Goal: Information Seeking & Learning: Learn about a topic

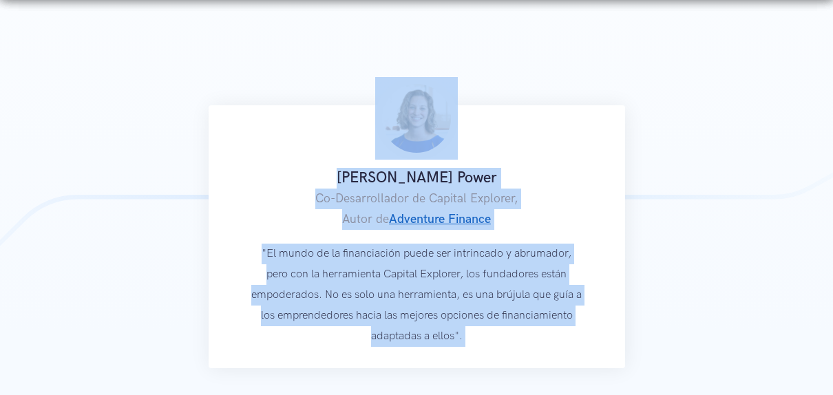
scroll to position [1023, 0]
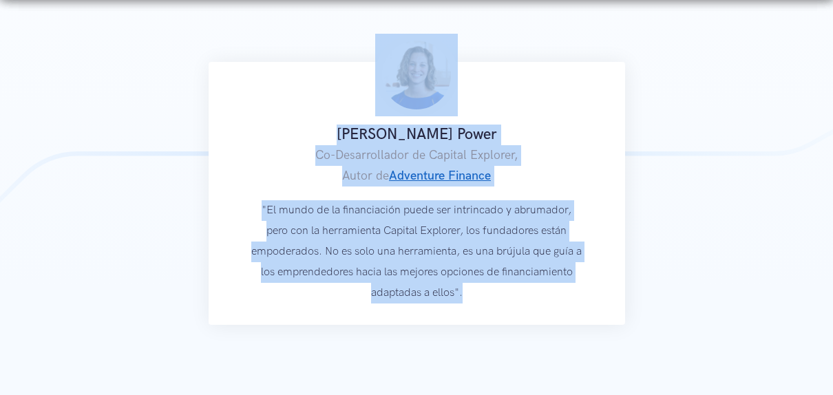
drag, startPoint x: 167, startPoint y: 54, endPoint x: 526, endPoint y: 321, distance: 446.8
click at [526, 321] on div "Cómo funciona para los emprendedores Los fundadores pueden usar Capital Explore…" at bounding box center [416, 243] width 833 height 1508
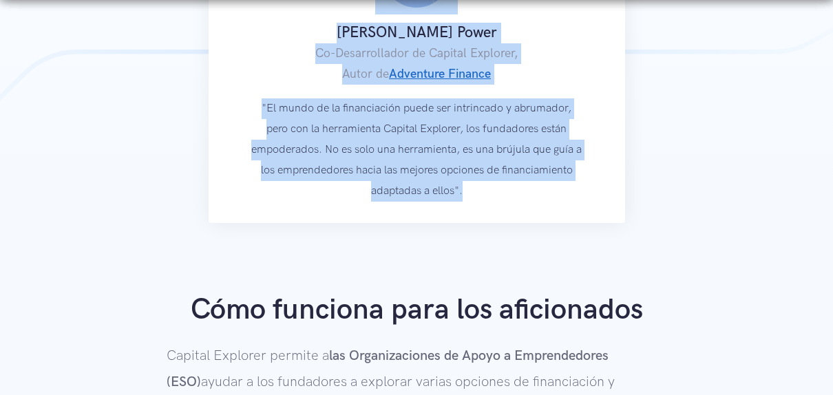
scroll to position [1229, 0]
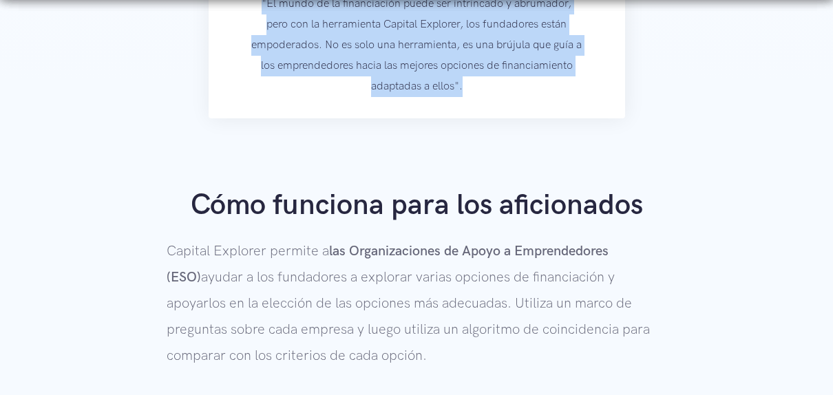
copy div "Cómo funciona para los emprendedores Los fundadores pueden usar Capital Explore…"
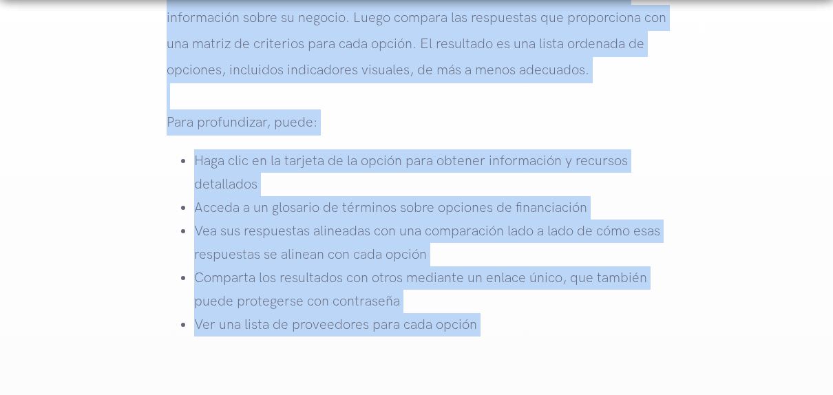
scroll to position [2299, 0]
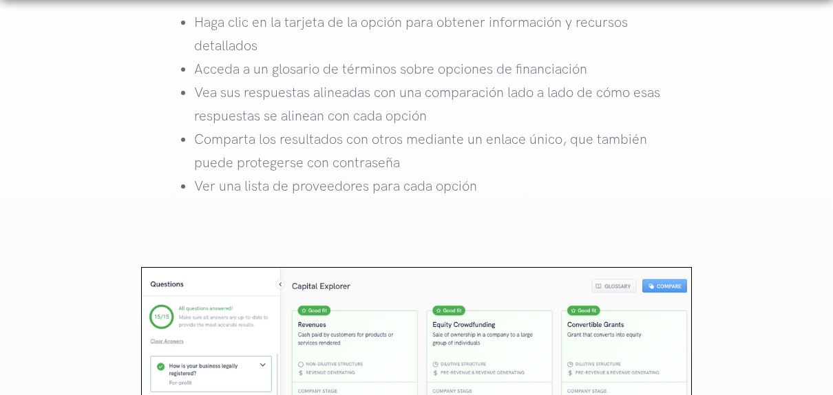
drag, startPoint x: 193, startPoint y: 65, endPoint x: 522, endPoint y: 211, distance: 359.0
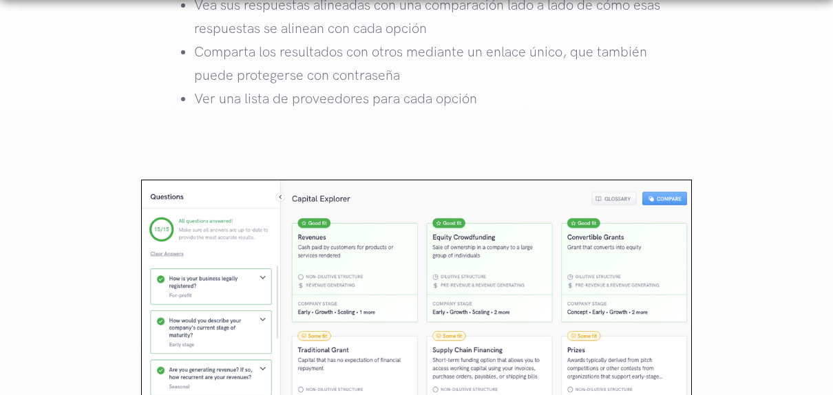
scroll to position [2575, 0]
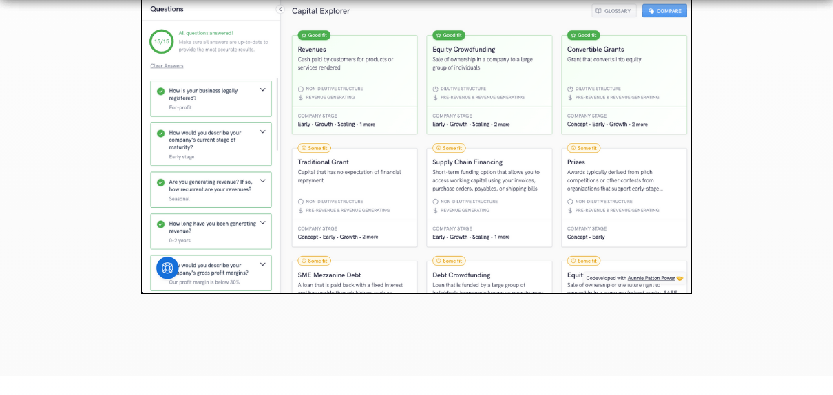
copy div "Cómo funciona para los aficionados Capital Explorer permite a las Organizacione…"
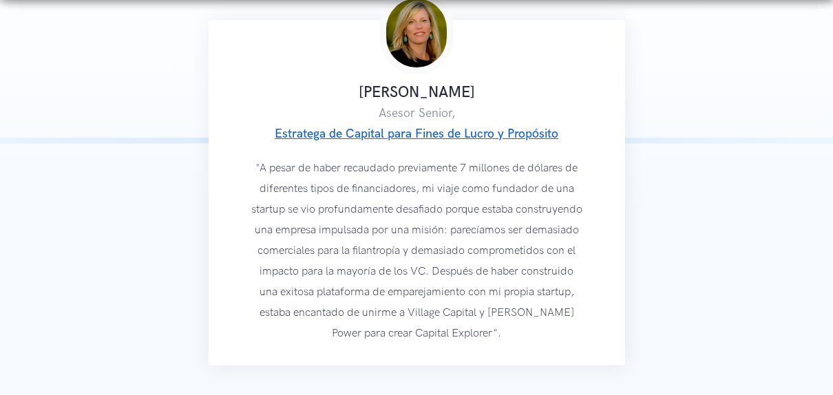
scroll to position [3056, 0]
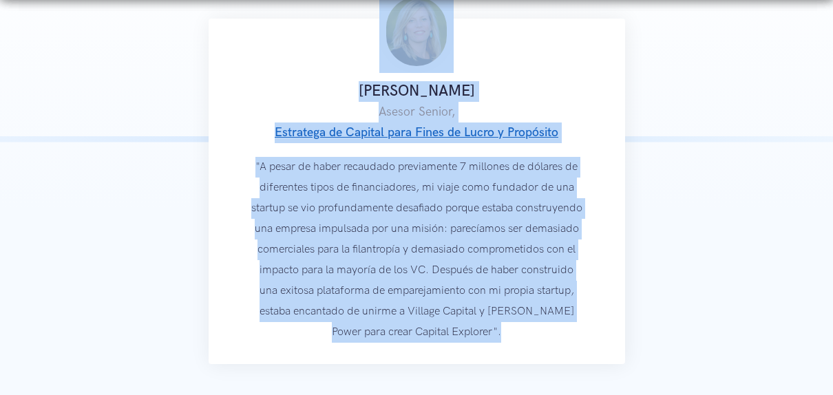
drag, startPoint x: 547, startPoint y: 337, endPoint x: 377, endPoint y: 43, distance: 339.9
click at [377, 43] on div "Laurie Felker Jones Asesor Senior, Estratega de Capital para Fines de Lucro y P…" at bounding box center [417, 192] width 416 height 346
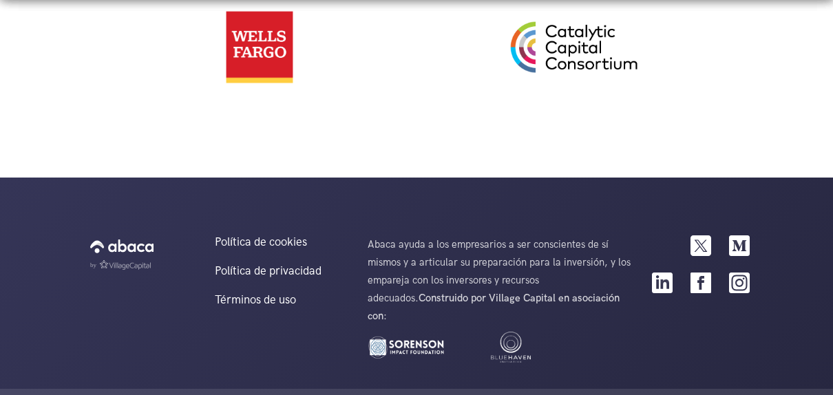
scroll to position [3594, 0]
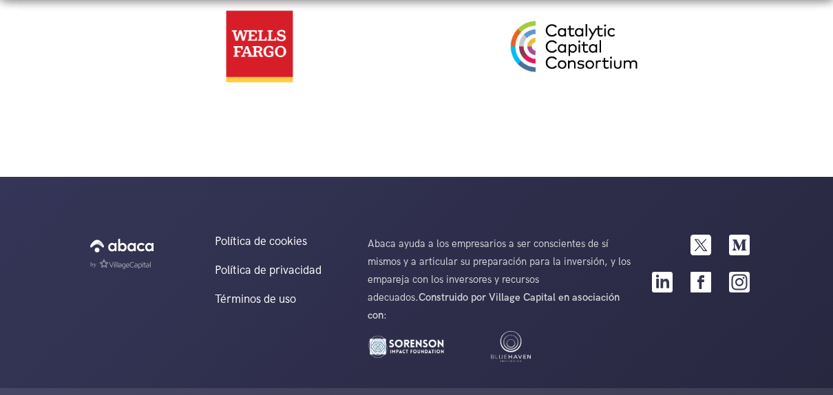
copy div "Laurie Felker Jones Asesor Senior, Estratega de Capital para Fines de Lucro y P…"
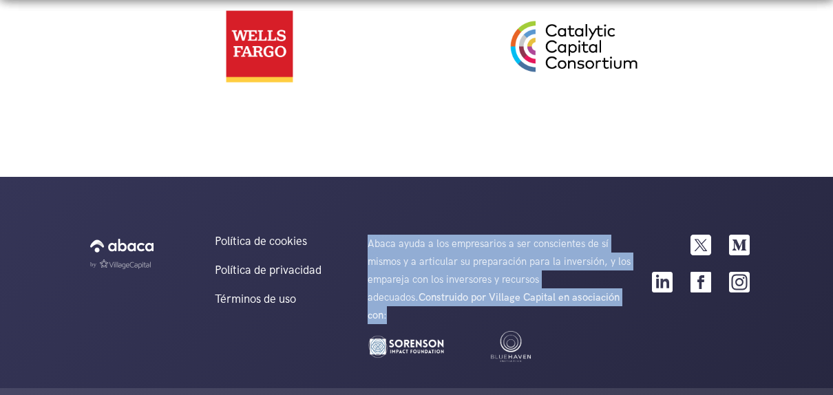
drag, startPoint x: 600, startPoint y: 300, endPoint x: 370, endPoint y: 242, distance: 237.2
click at [370, 242] on p "Abaca ayuda a los empresarios a ser conscientes de sí mismos y a articular su p…" at bounding box center [500, 279] width 264 height 89
copy p "Abaca ayuda a los empresarios a ser conscientes de sí mismos y a articular su p…"
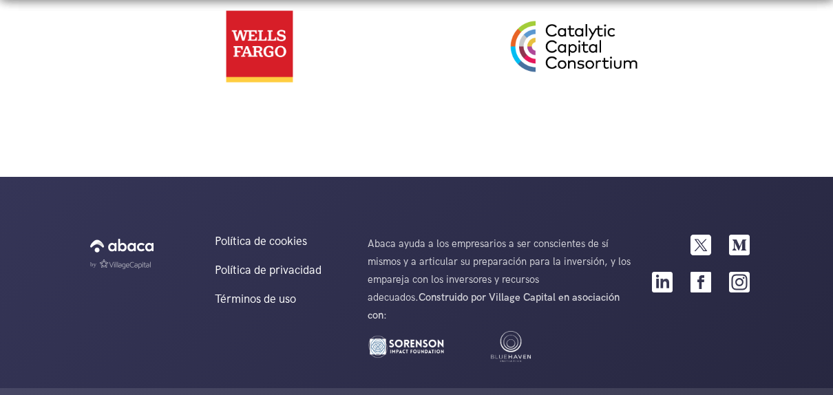
click at [619, 131] on div at bounding box center [416, 50] width 583 height 172
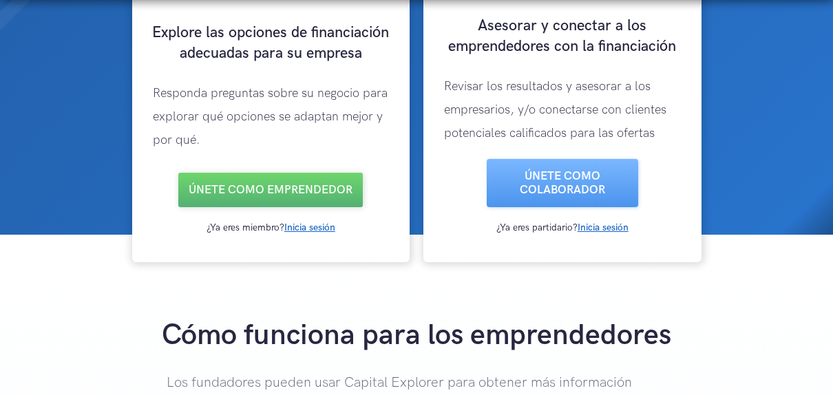
scroll to position [221, 0]
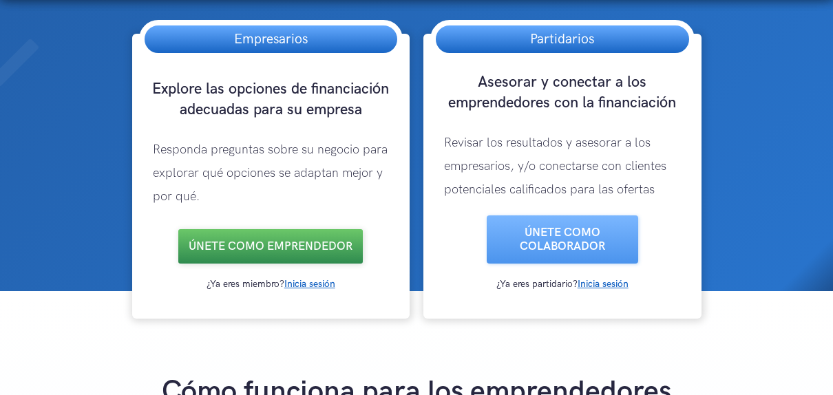
click at [310, 243] on link "Únete como emprendedor" at bounding box center [270, 246] width 184 height 34
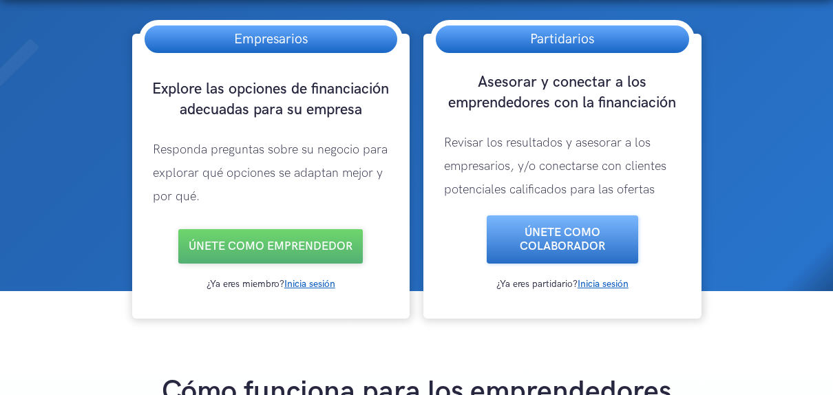
click at [582, 241] on link "Únete como COLABORADOR" at bounding box center [562, 239] width 151 height 48
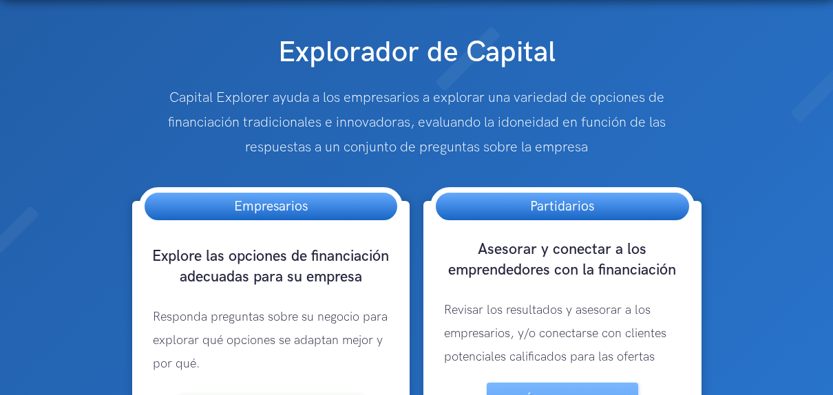
scroll to position [0, 0]
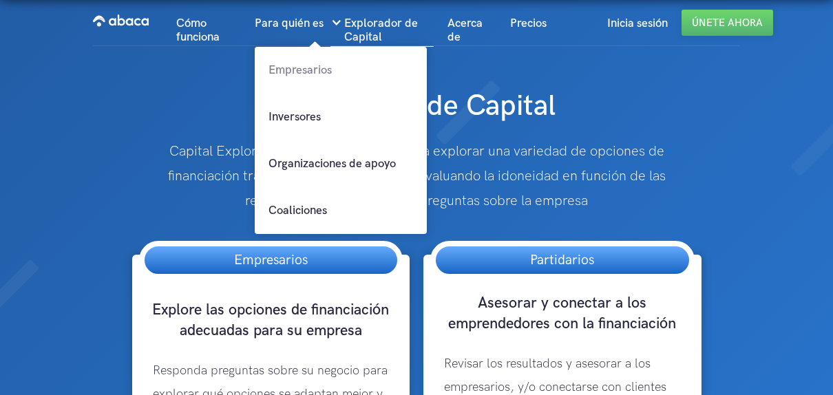
click at [306, 67] on link "Empresarios" at bounding box center [341, 70] width 172 height 47
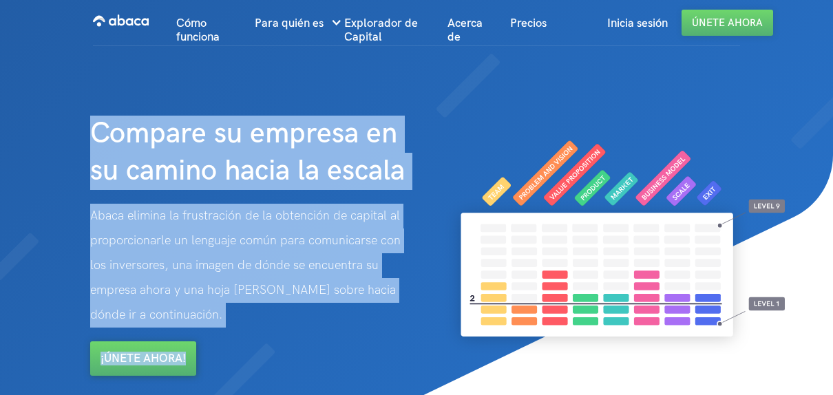
drag, startPoint x: 95, startPoint y: 132, endPoint x: 235, endPoint y: 355, distance: 263.2
click at [235, 355] on div "Compare su empresa en su camino hacia la escala Abaca elimina la frustración de…" at bounding box center [260, 211] width 354 height 329
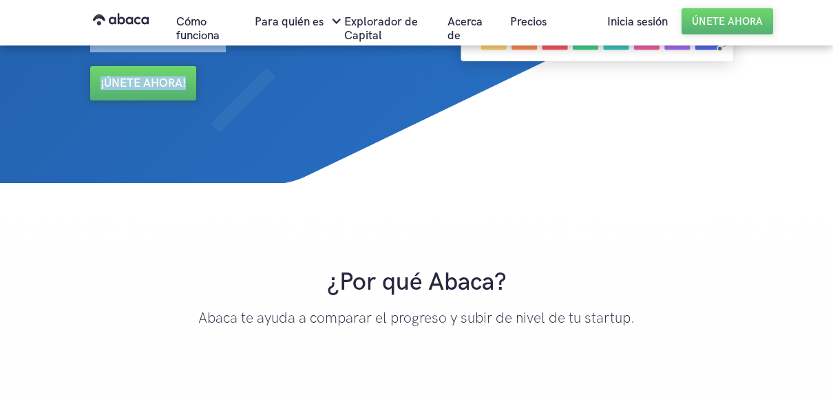
scroll to position [344, 0]
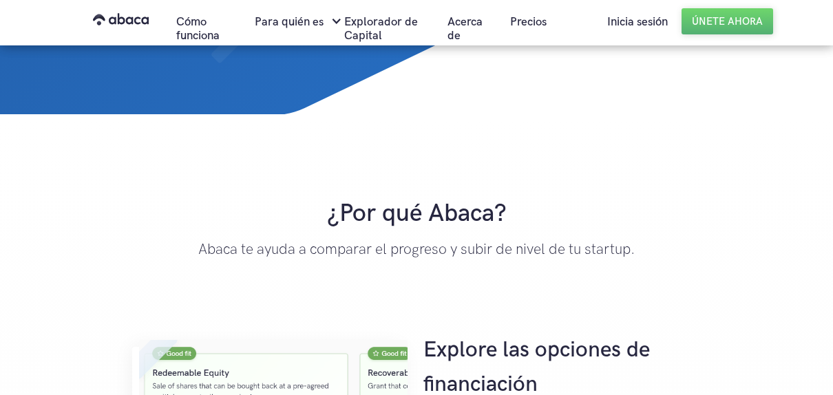
copy div "Compare su empresa en su camino hacia la escala Abaca elimina la frustración de…"
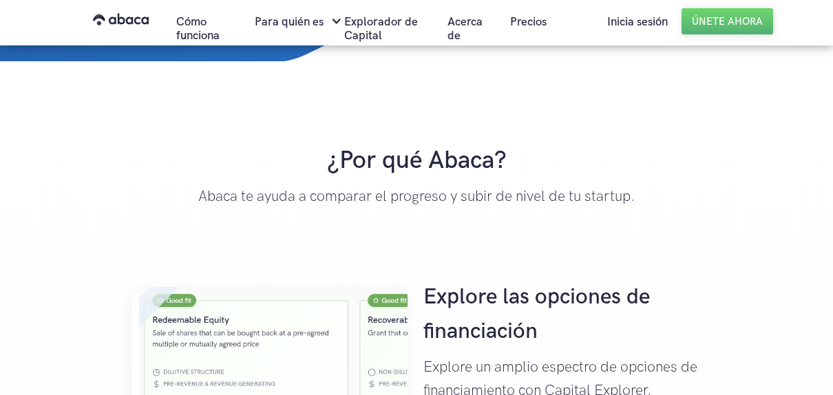
scroll to position [413, 0]
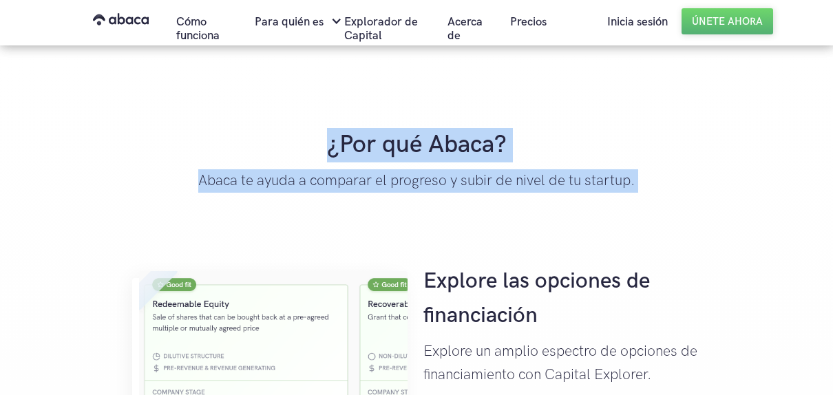
drag, startPoint x: 330, startPoint y: 144, endPoint x: 670, endPoint y: 193, distance: 344.2
click at [670, 193] on div "¿Por qué Abaca? Abaca te ayuda a comparar el progreso y subir de nivel de tu st…" at bounding box center [416, 162] width 583 height 123
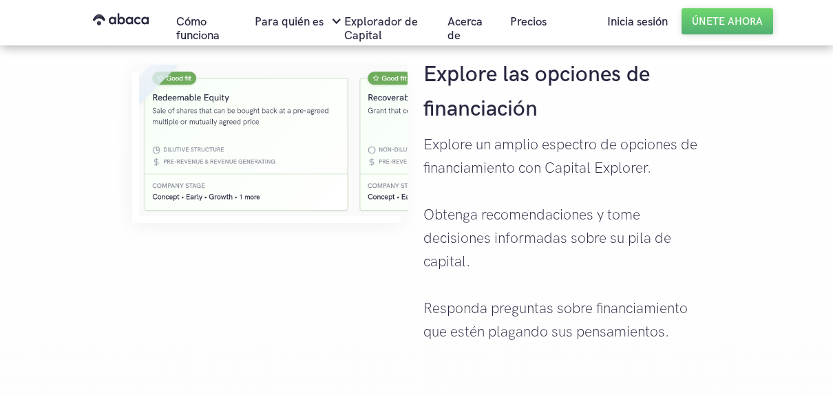
scroll to position [551, 0]
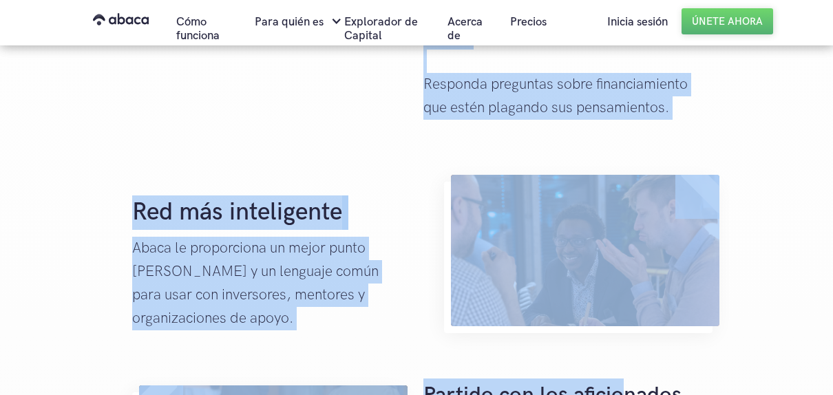
scroll to position [909, 0]
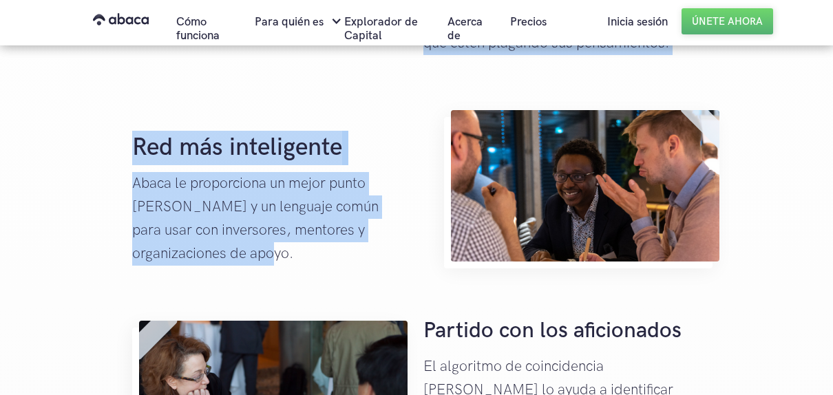
drag, startPoint x: 328, startPoint y: 132, endPoint x: 250, endPoint y: 256, distance: 146.3
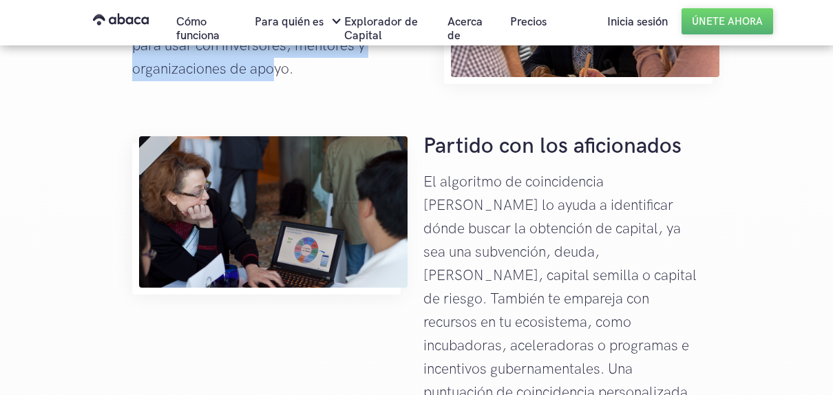
scroll to position [1115, 0]
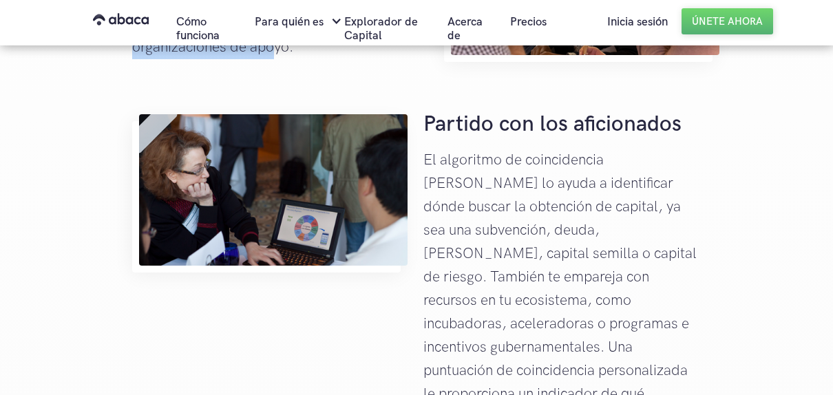
copy div "¿Por qué Abaca? Abaca te ayuda a comparar el progreso y subir de nivel de tu st…"
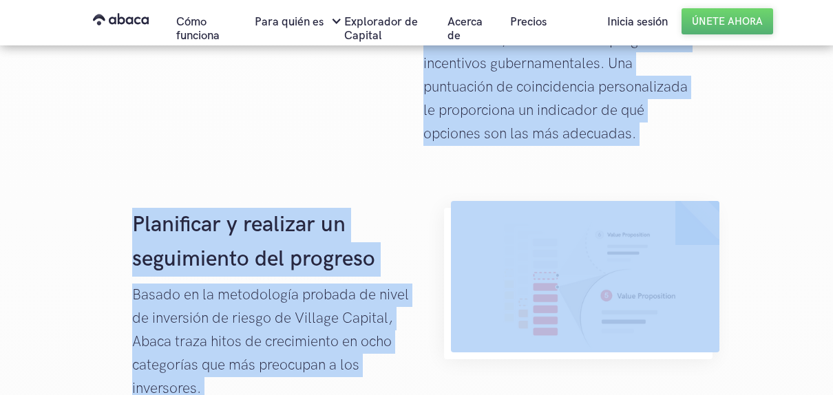
scroll to position [1502, 0]
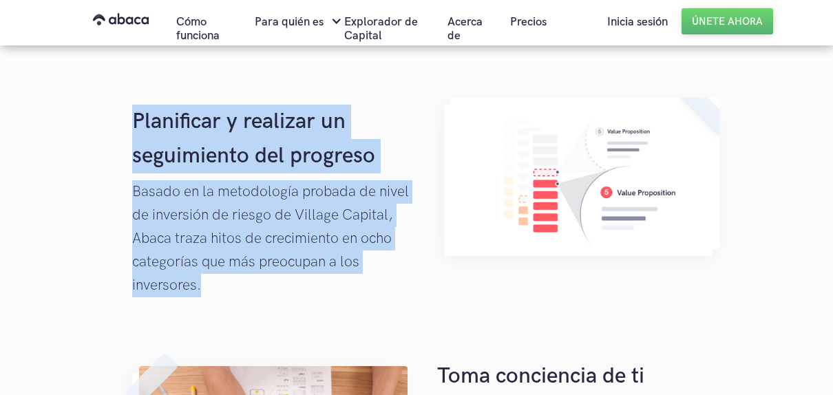
drag, startPoint x: 427, startPoint y: 121, endPoint x: 313, endPoint y: 263, distance: 181.7
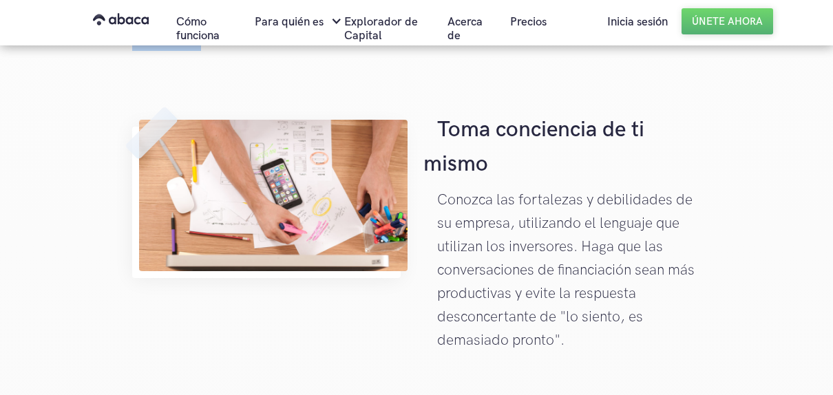
scroll to position [1777, 0]
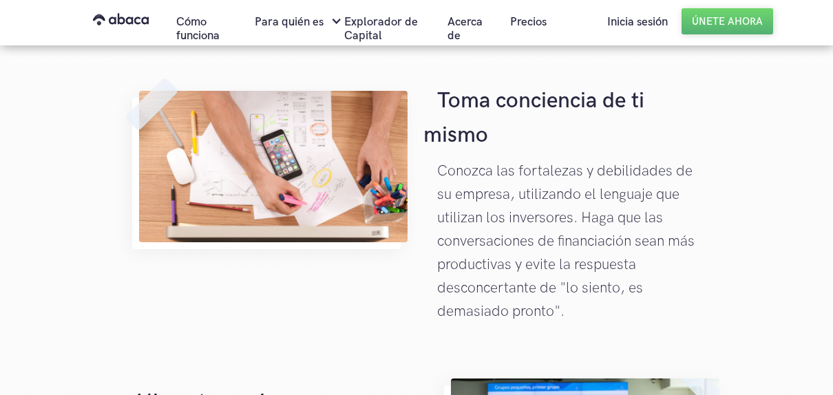
copy div "Partido con los aficionados El algoritmo de coincidencia [PERSON_NAME] lo ayuda…"
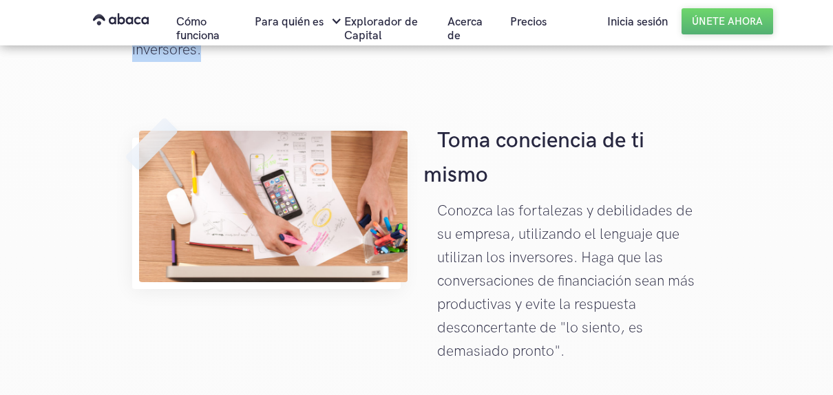
scroll to position [1709, 0]
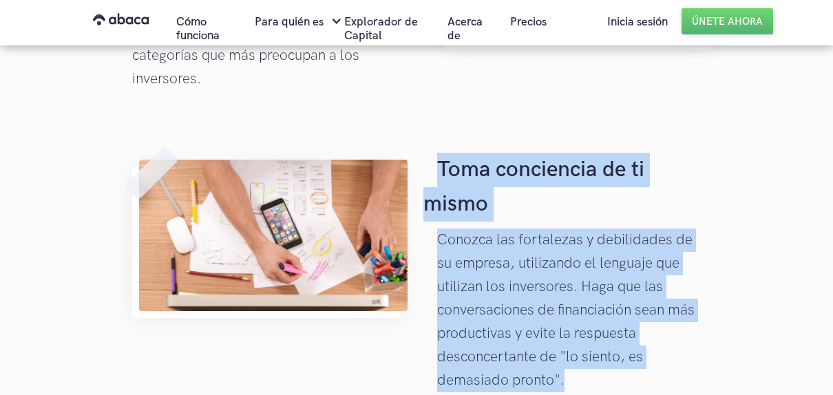
drag, startPoint x: 440, startPoint y: 140, endPoint x: 584, endPoint y: 357, distance: 260.6
click at [584, 357] on div "Toma conciencia de ti mismo Conozca las fortalezas y debilidades de su empresa,…" at bounding box center [562, 269] width 292 height 260
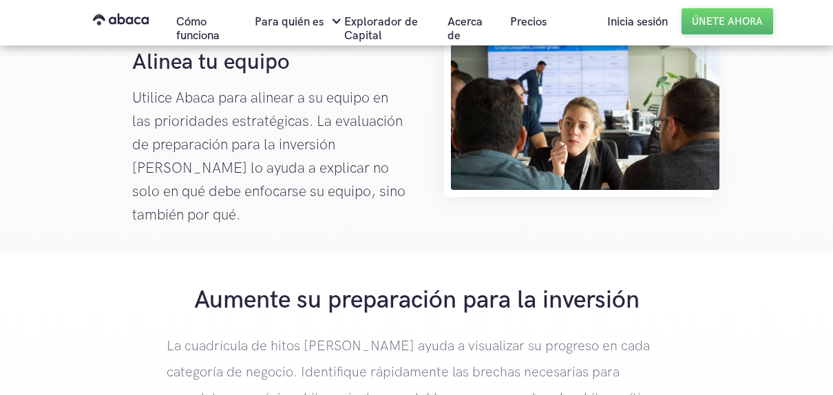
scroll to position [2122, 0]
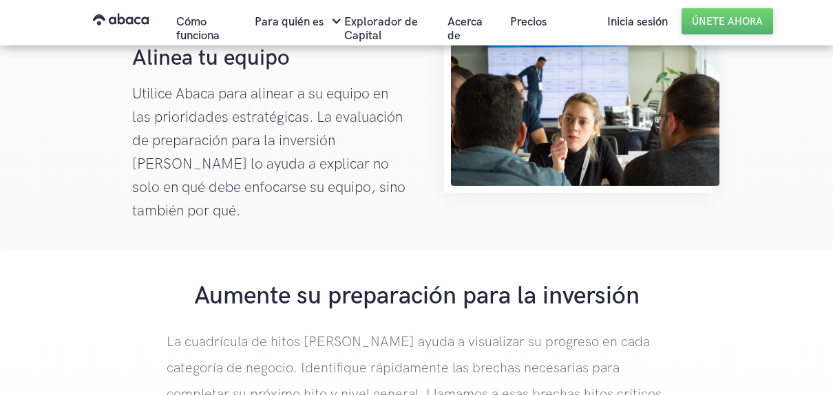
copy div "Toma conciencia de ti mismo Conozca las fortalezas y debilidades de su empresa,…"
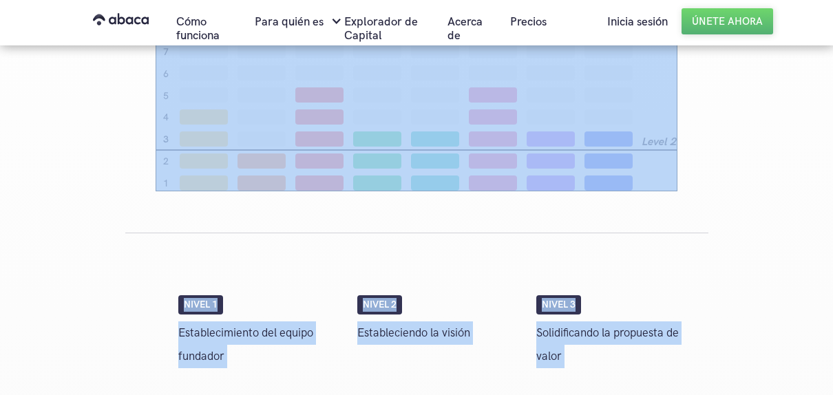
scroll to position [2853, 0]
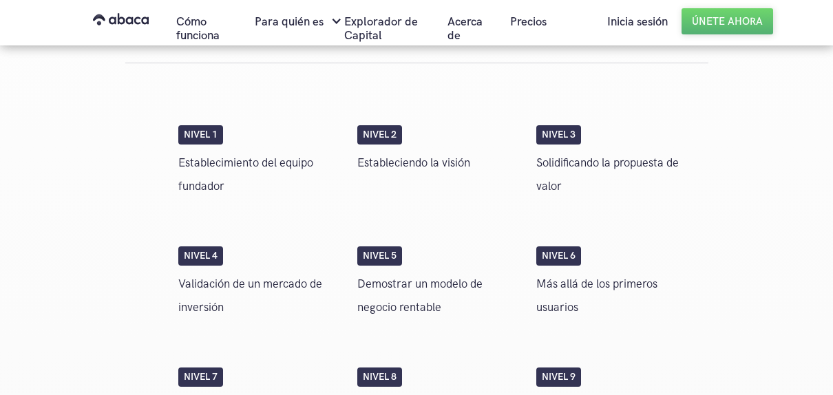
drag, startPoint x: 133, startPoint y: 96, endPoint x: 207, endPoint y: 47, distance: 89.0
copy body "Alinea tu equipo Utilice Abaca para alinear a su equipo en las prioridades estr…"
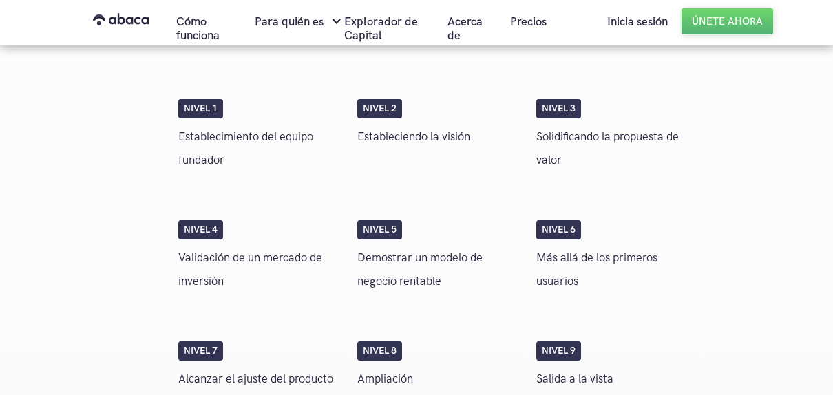
scroll to position [2795, 0]
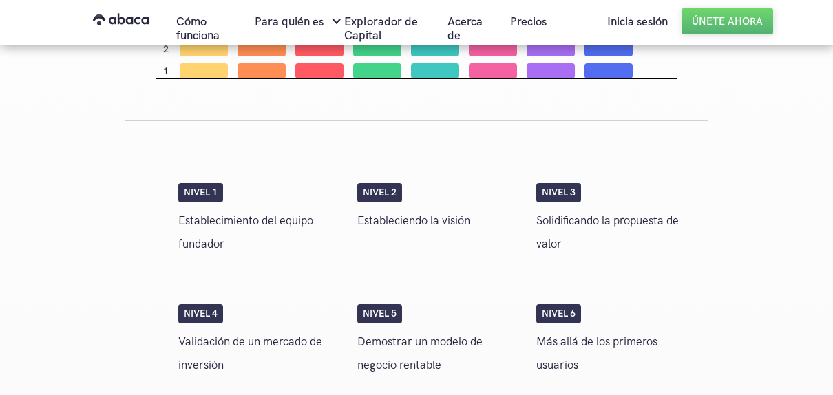
click at [378, 304] on div "Nivel 5" at bounding box center [379, 313] width 45 height 19
click at [403, 335] on font "Demostrar un modelo de negocio rentable" at bounding box center [419, 353] width 125 height 37
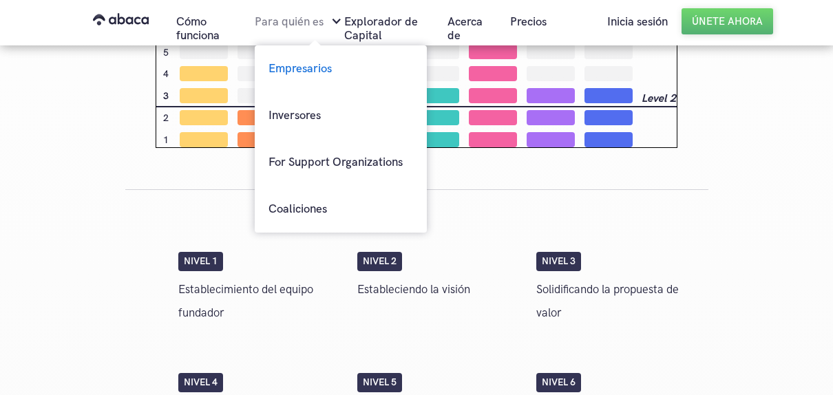
scroll to position [2726, 0]
